Goal: Find specific page/section

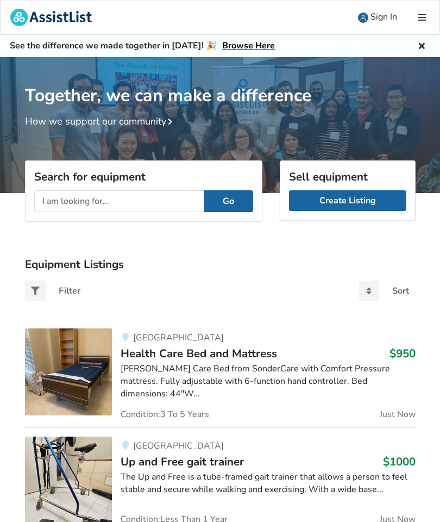
click at [170, 197] on input "text" at bounding box center [119, 201] width 170 height 22
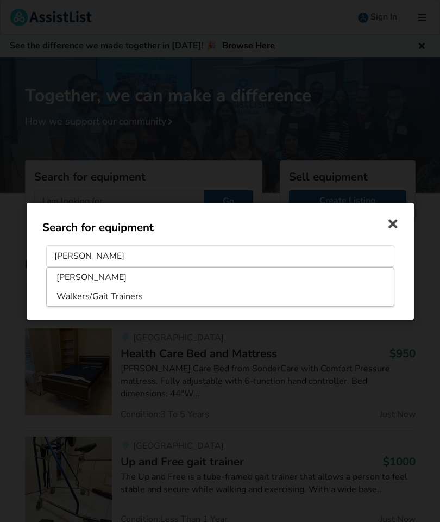
type input "[PERSON_NAME]"
click at [220, 290] on button "Go" at bounding box center [220, 289] width 49 height 21
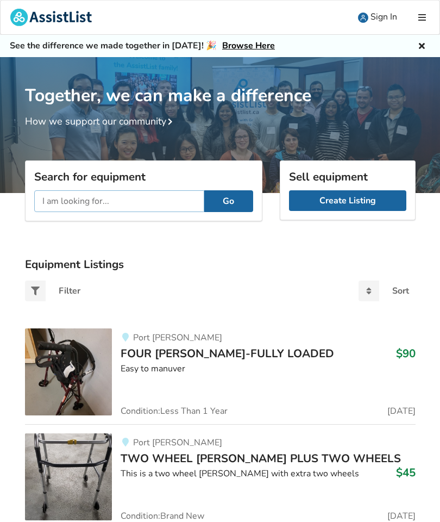
click at [123, 204] on input "text" at bounding box center [119, 201] width 170 height 22
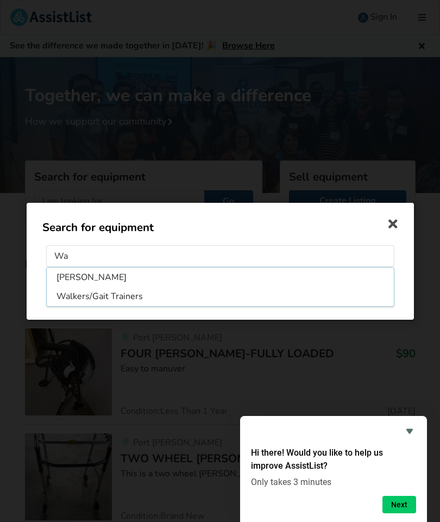
type input "W"
click at [104, 283] on li "Raised Toilet Seat" at bounding box center [220, 277] width 343 height 17
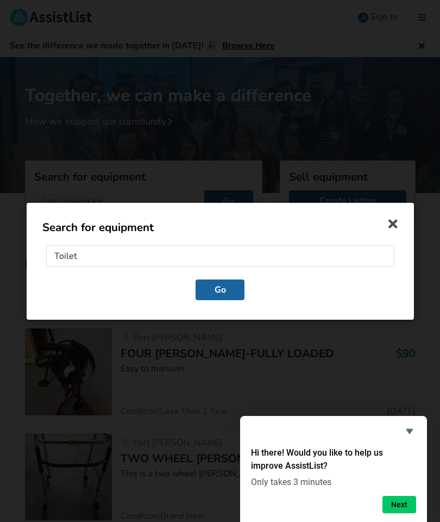
type input "Raised Toilet Seat"
click at [214, 291] on button "Go" at bounding box center [220, 289] width 49 height 21
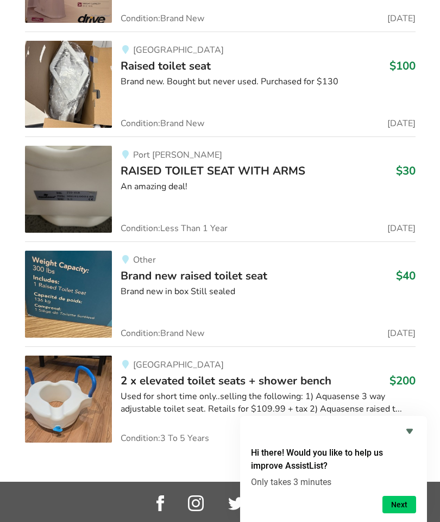
scroll to position [1290, 0]
